Goal: Task Accomplishment & Management: Use online tool/utility

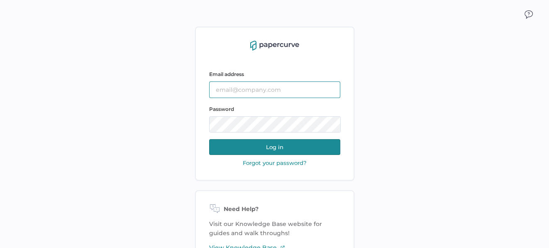
type input "sclement@saolrx.com"
click at [291, 145] on button "Log in" at bounding box center [274, 147] width 131 height 16
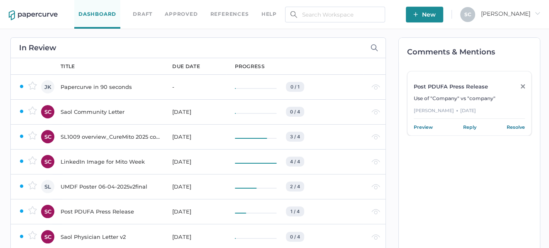
click at [93, 112] on div "Saol Community Letter" at bounding box center [112, 112] width 102 height 10
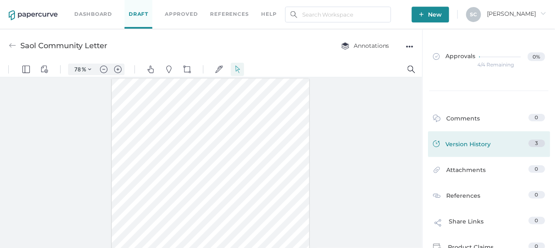
click at [511, 143] on link "Version History 3" at bounding box center [489, 146] width 112 height 12
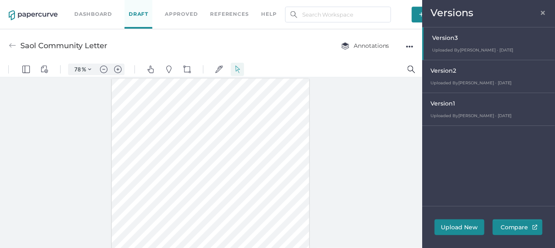
click at [464, 47] on div at bounding box center [489, 43] width 131 height 32
click at [544, 12] on span "×" at bounding box center [543, 11] width 7 height 7
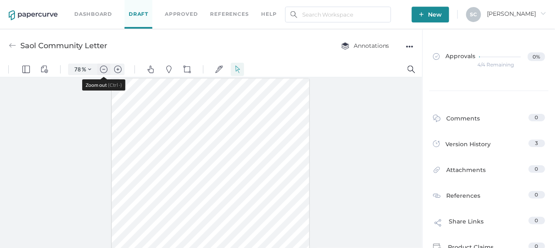
click at [99, 67] on button "Zoom out" at bounding box center [103, 69] width 13 height 12
click at [119, 68] on img "Zoom in" at bounding box center [117, 68] width 7 height 7
type input "86"
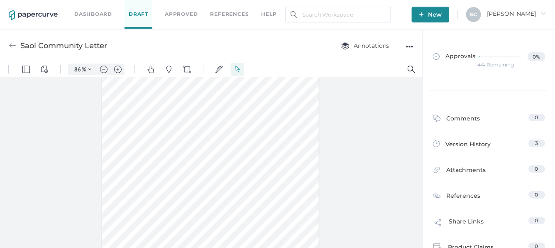
click at [12, 45] on img at bounding box center [12, 45] width 7 height 7
click at [9, 43] on img at bounding box center [12, 45] width 7 height 7
click at [85, 12] on link "Dashboard" at bounding box center [93, 14] width 38 height 9
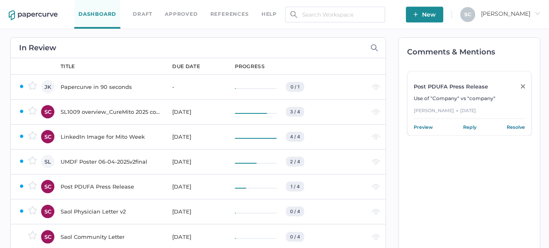
click at [92, 210] on div "Saol Physician Letter v2" at bounding box center [112, 211] width 102 height 10
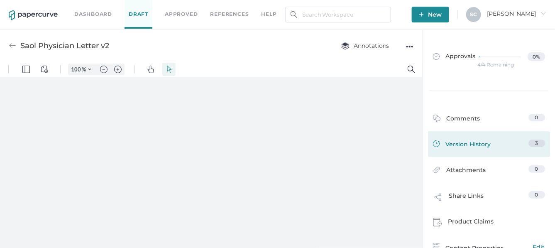
click at [468, 145] on div "Version History" at bounding box center [462, 146] width 58 height 12
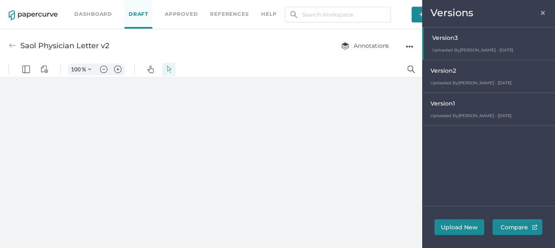
type input "86"
click at [541, 15] on span "×" at bounding box center [543, 11] width 7 height 7
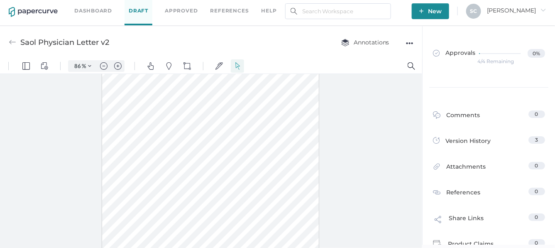
scroll to position [108, 0]
